Goal: Task Accomplishment & Management: Use online tool/utility

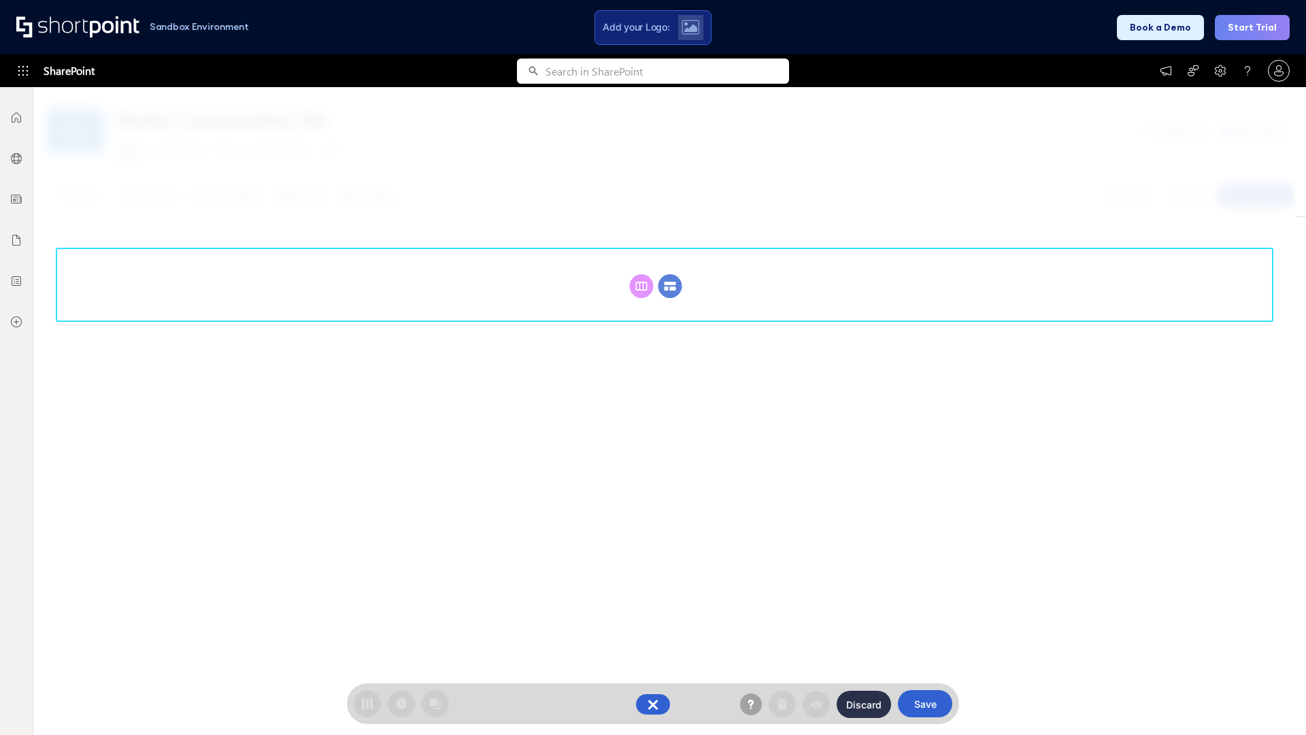
scroll to position [187, 0]
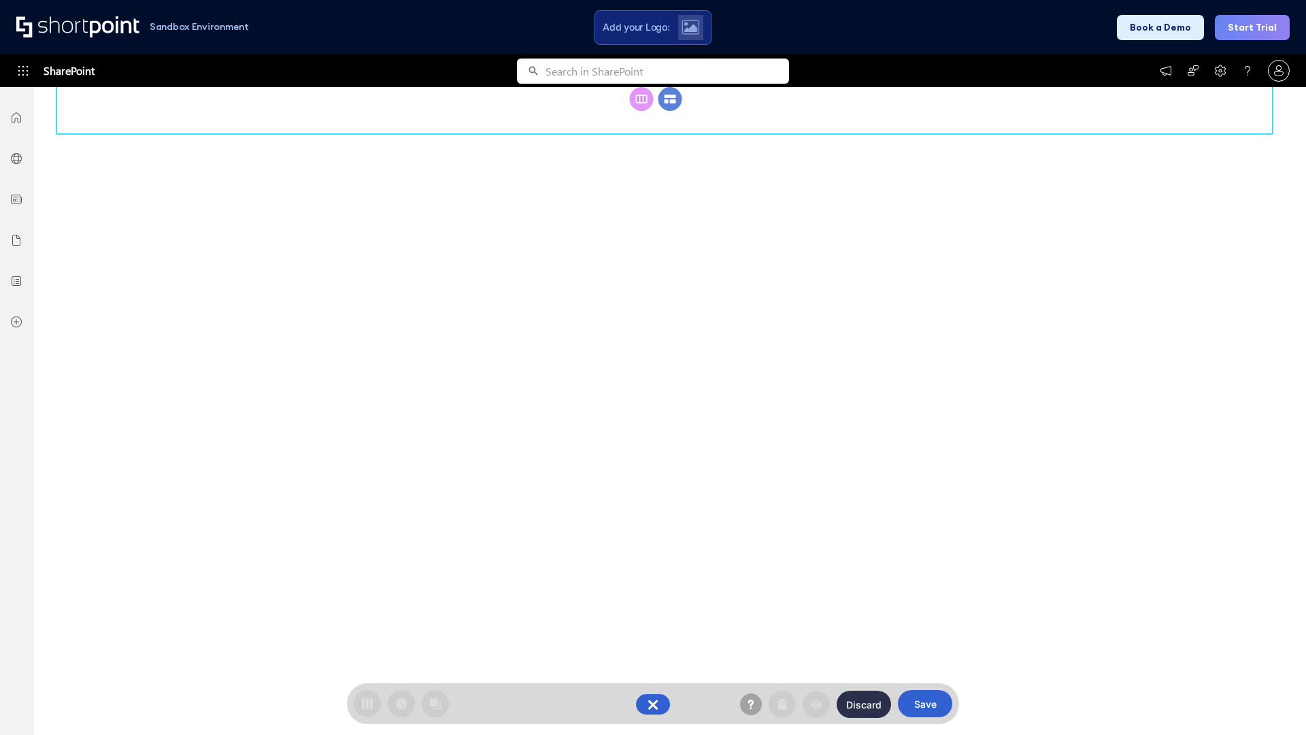
click at [670, 111] on circle at bounding box center [671, 99] width 24 height 24
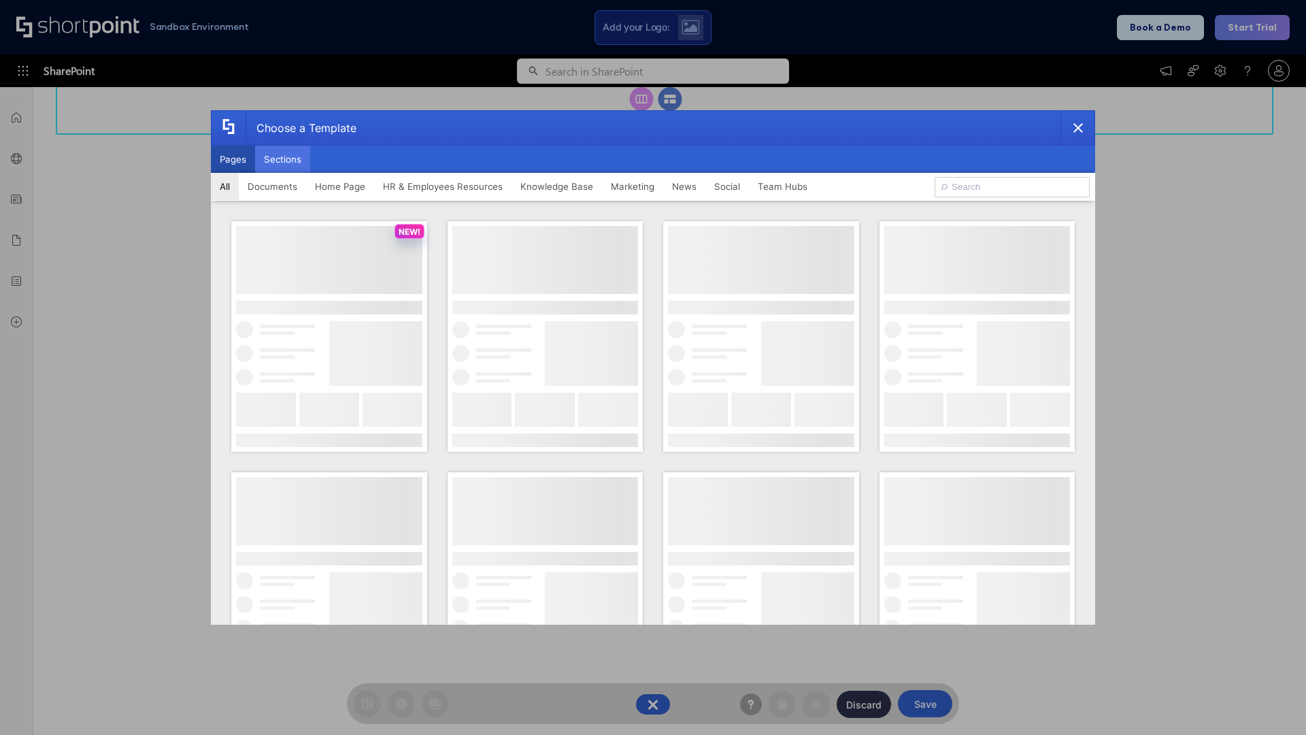
click at [282, 159] on button "Sections" at bounding box center [282, 159] width 55 height 27
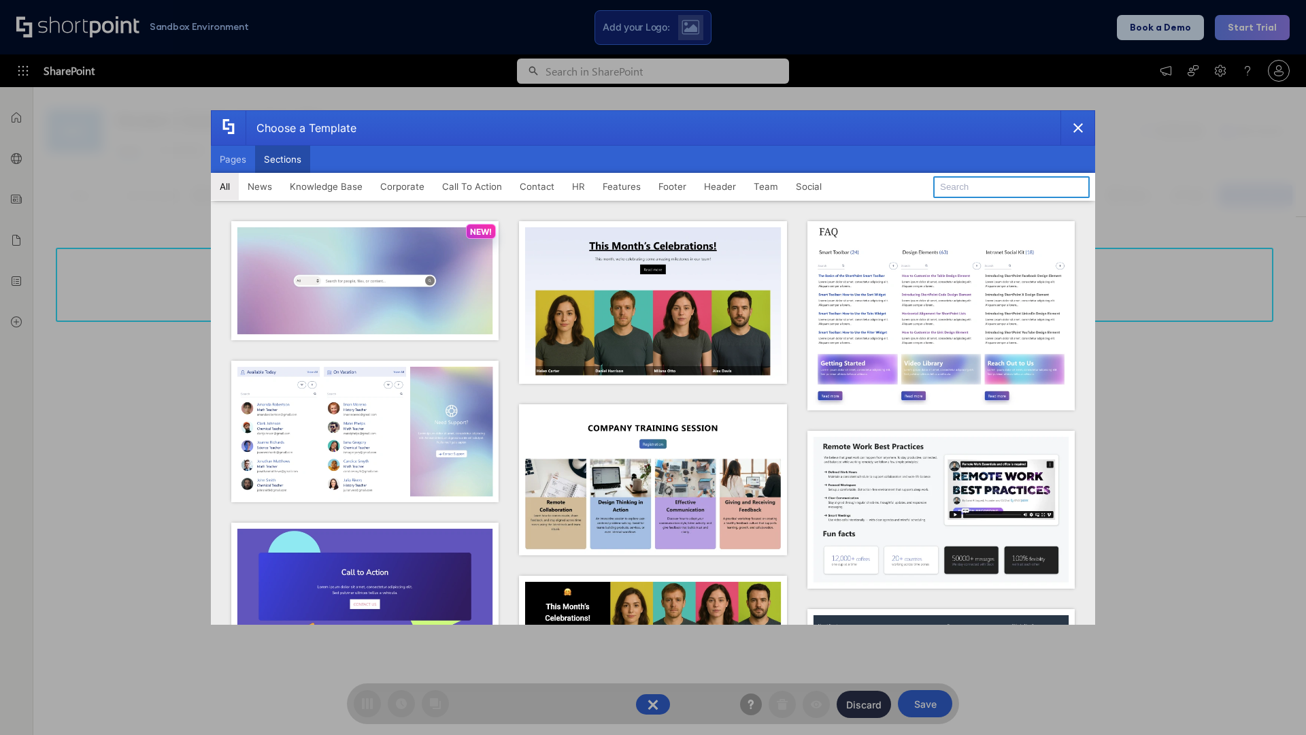
type input "FAQ 3"
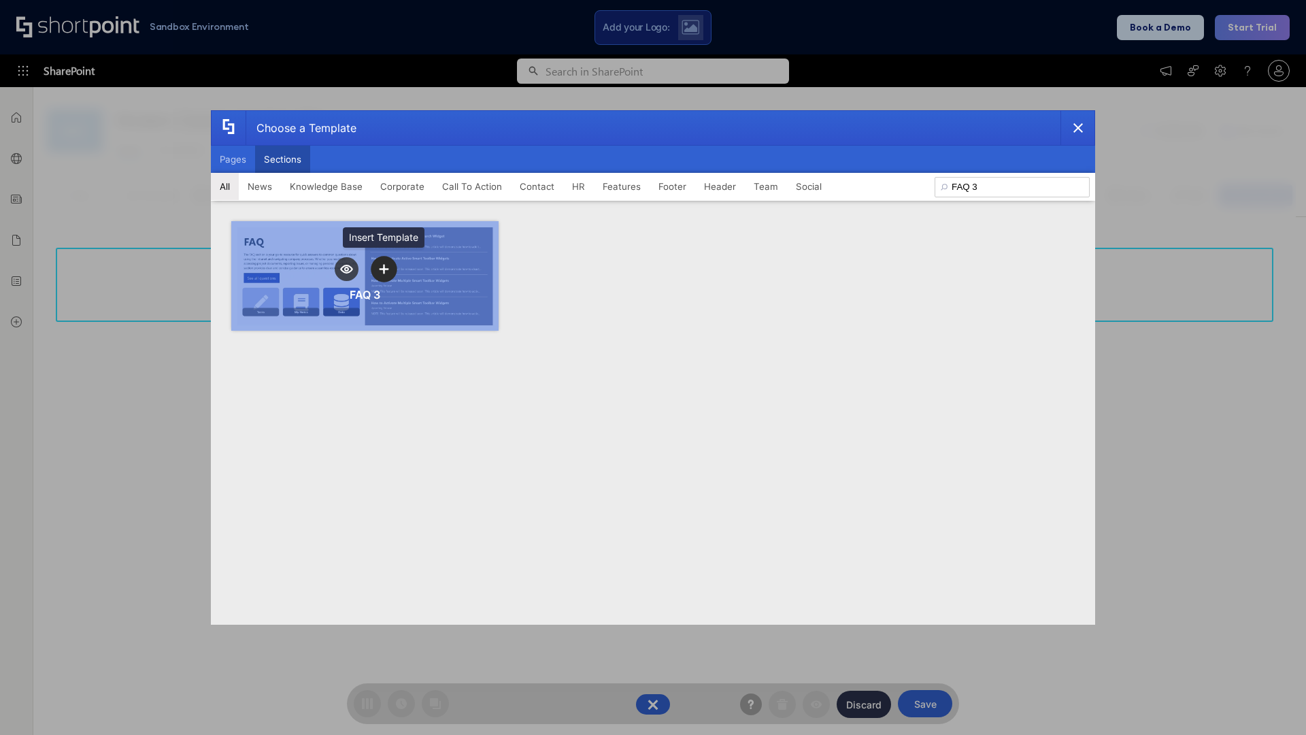
click at [384, 269] on icon "template selector" at bounding box center [384, 269] width 10 height 10
